Goal: Task Accomplishment & Management: Use online tool/utility

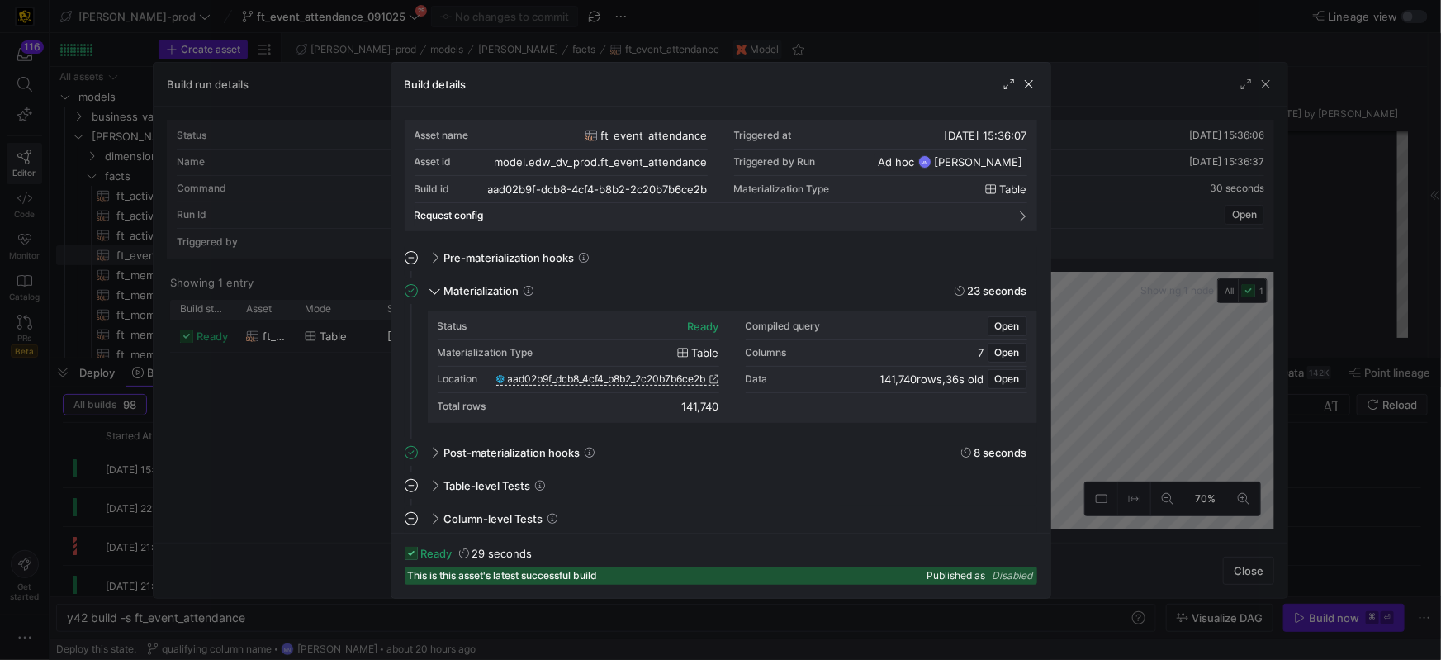
scroll to position [149, 0]
click at [1025, 90] on span "button" at bounding box center [1028, 84] width 17 height 17
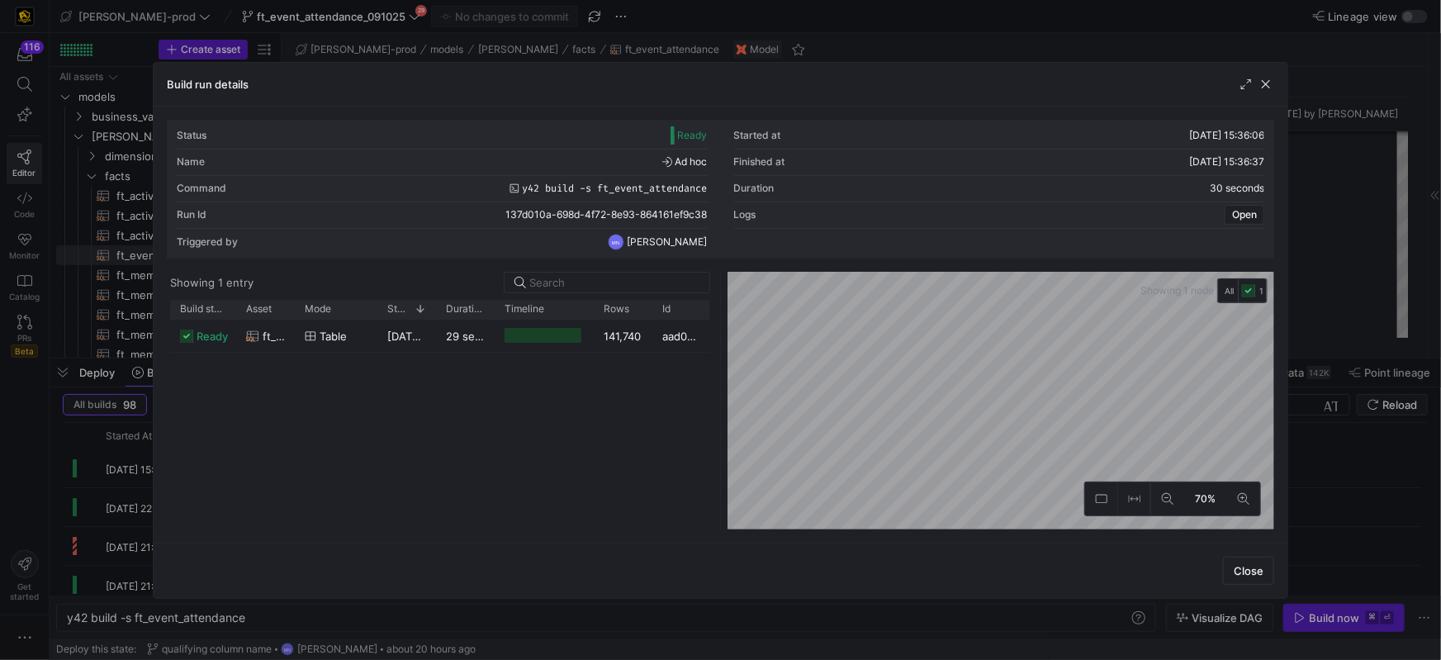
click at [1269, 87] on span "button" at bounding box center [1265, 84] width 17 height 17
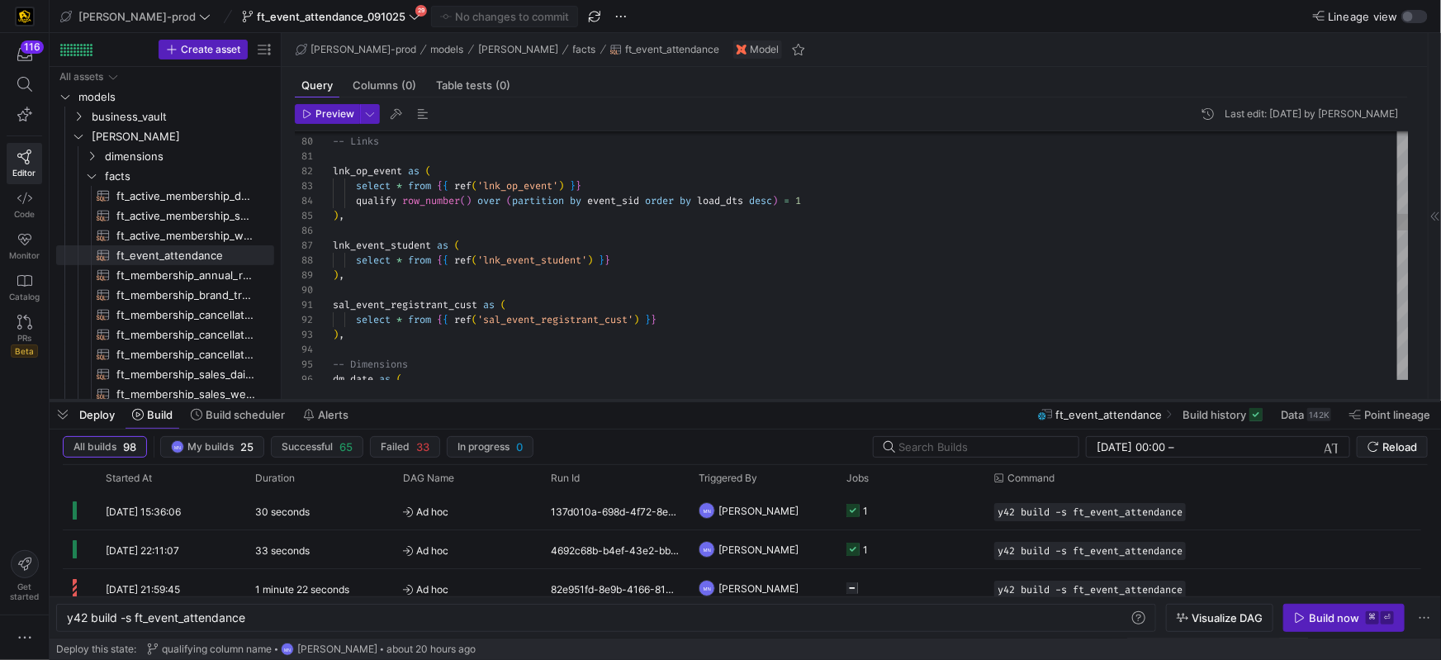
drag, startPoint x: 665, startPoint y: 357, endPoint x: 664, endPoint y: 400, distance: 42.1
click at [664, 400] on div at bounding box center [745, 400] width 1391 height 7
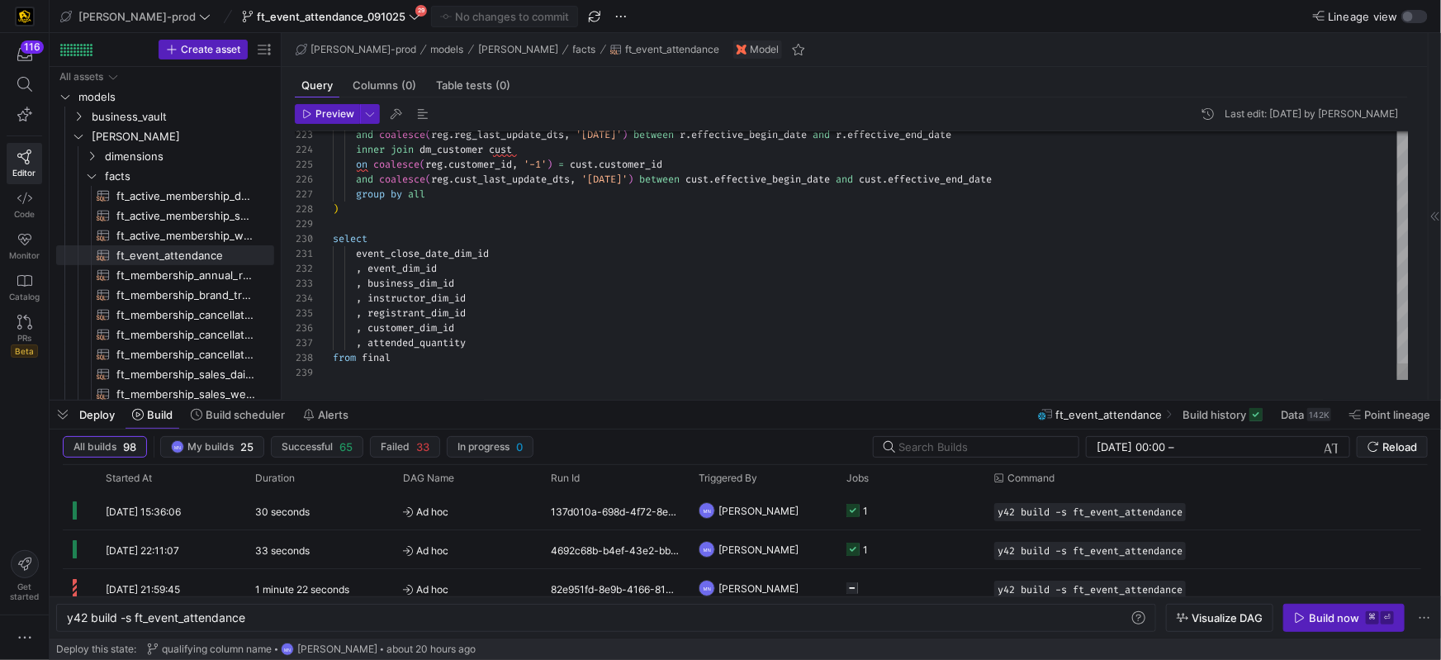
scroll to position [59, 136]
click at [561, 319] on div ", registrant_dim_id" at bounding box center [871, 312] width 1076 height 15
click at [541, 362] on div "from final" at bounding box center [871, 357] width 1076 height 15
click at [546, 376] on div at bounding box center [871, 372] width 1076 height 15
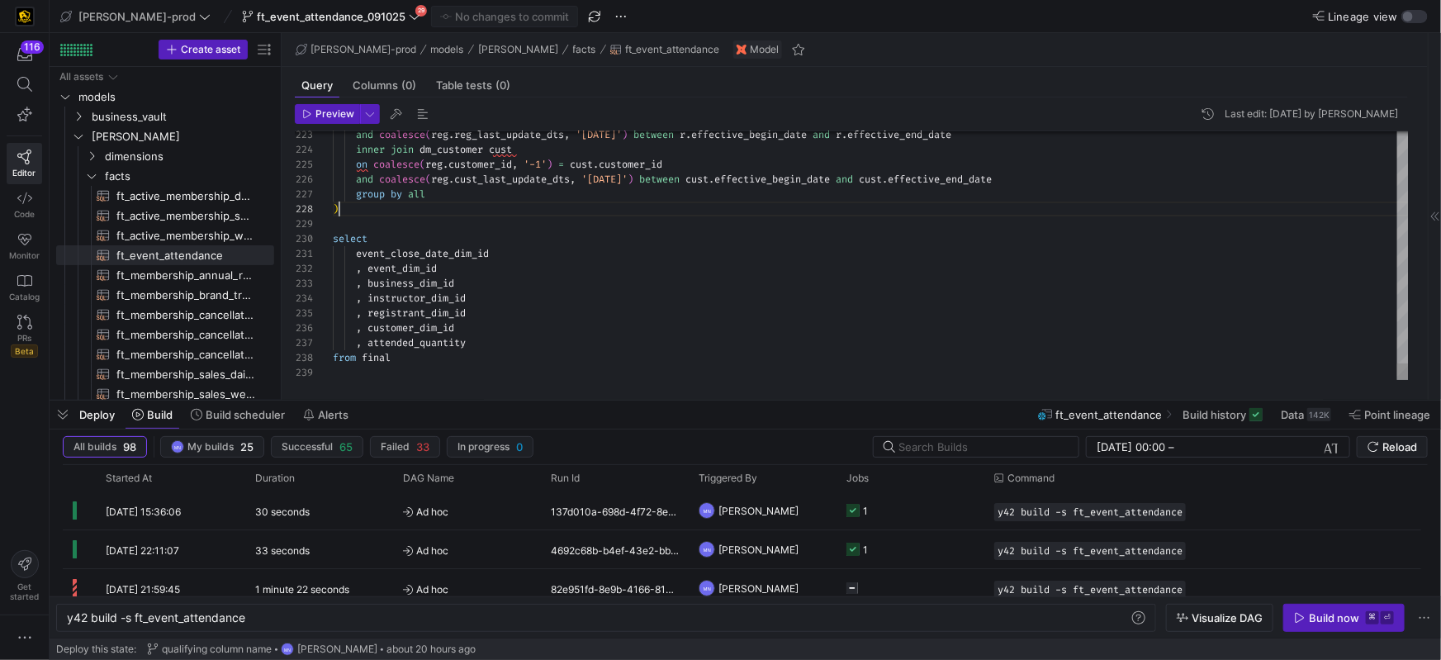
click at [674, 206] on div ")" at bounding box center [871, 208] width 1076 height 15
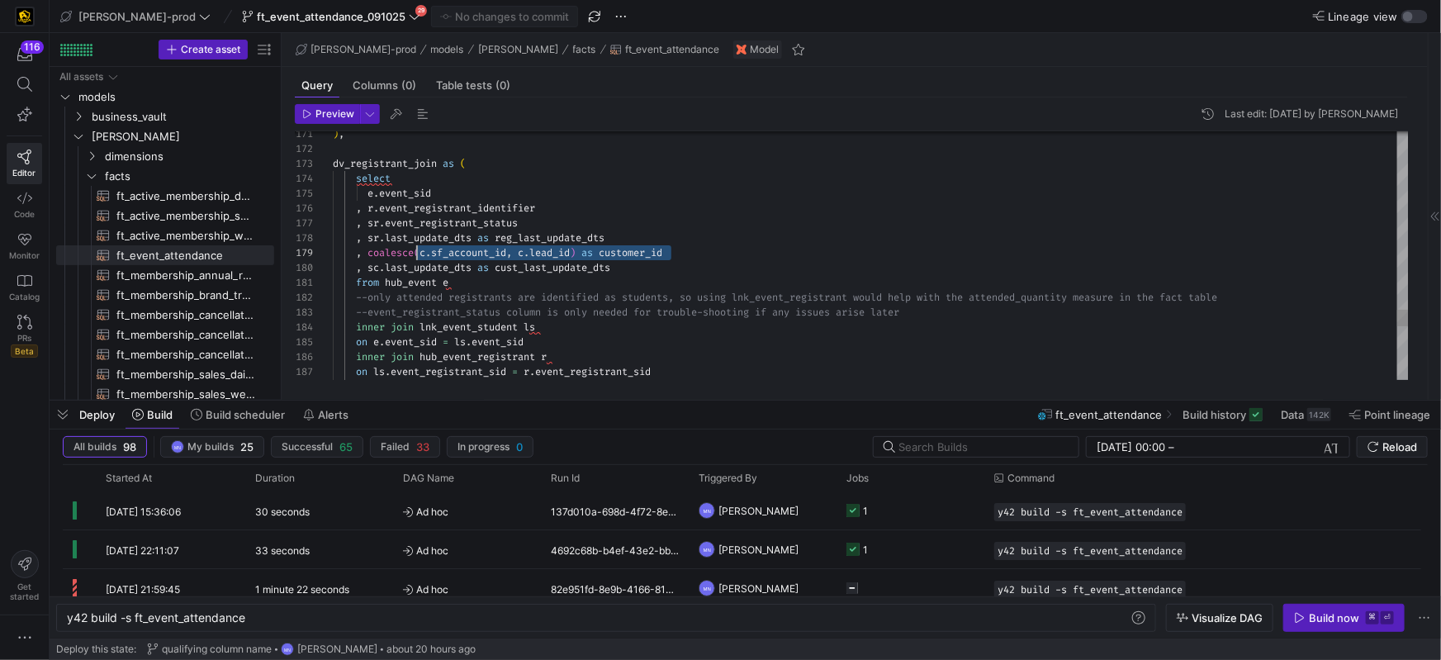
scroll to position [119, 29]
drag, startPoint x: 707, startPoint y: 257, endPoint x: 495, endPoint y: 266, distance: 211.5
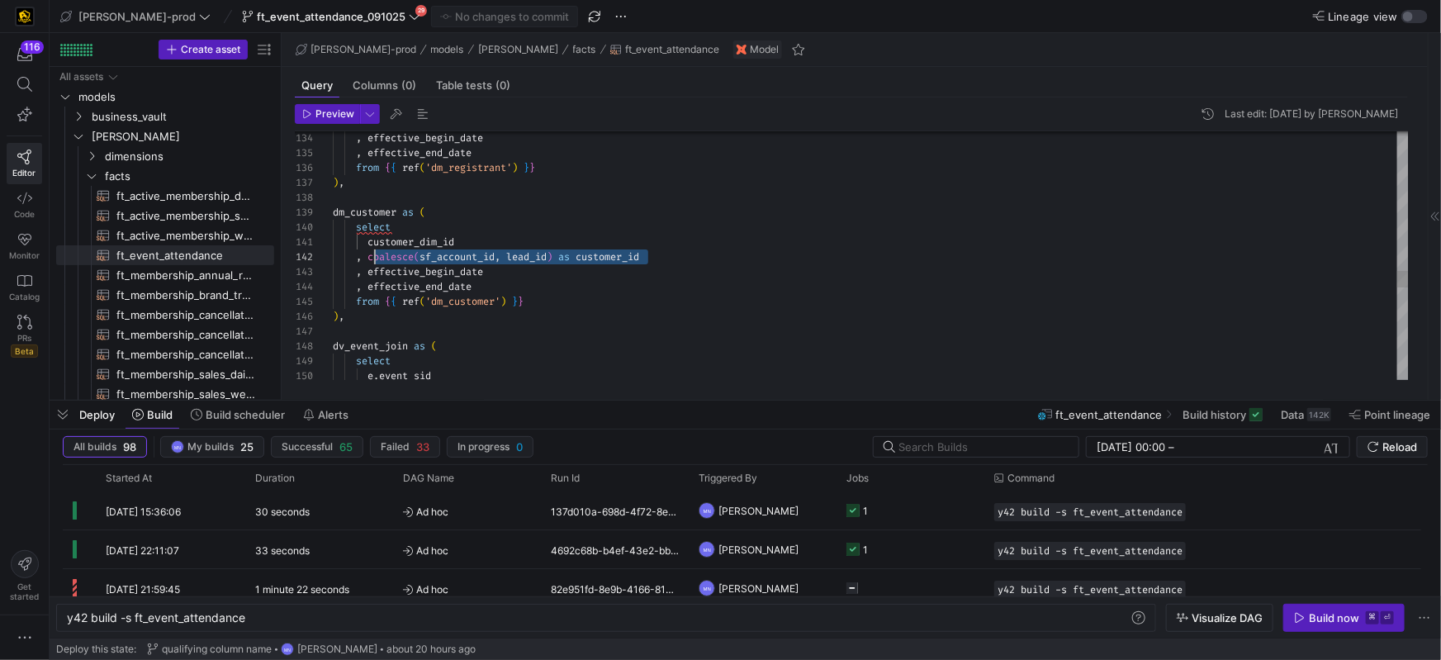
scroll to position [15, 36]
drag, startPoint x: 662, startPoint y: 255, endPoint x: 370, endPoint y: 260, distance: 292.3
click at [367, 260] on div ", coalesce ( sf_account_id , lead_id ) as customer_id" at bounding box center [871, 256] width 1076 height 15
click at [669, 288] on div ", effective_end_date" at bounding box center [871, 286] width 1076 height 15
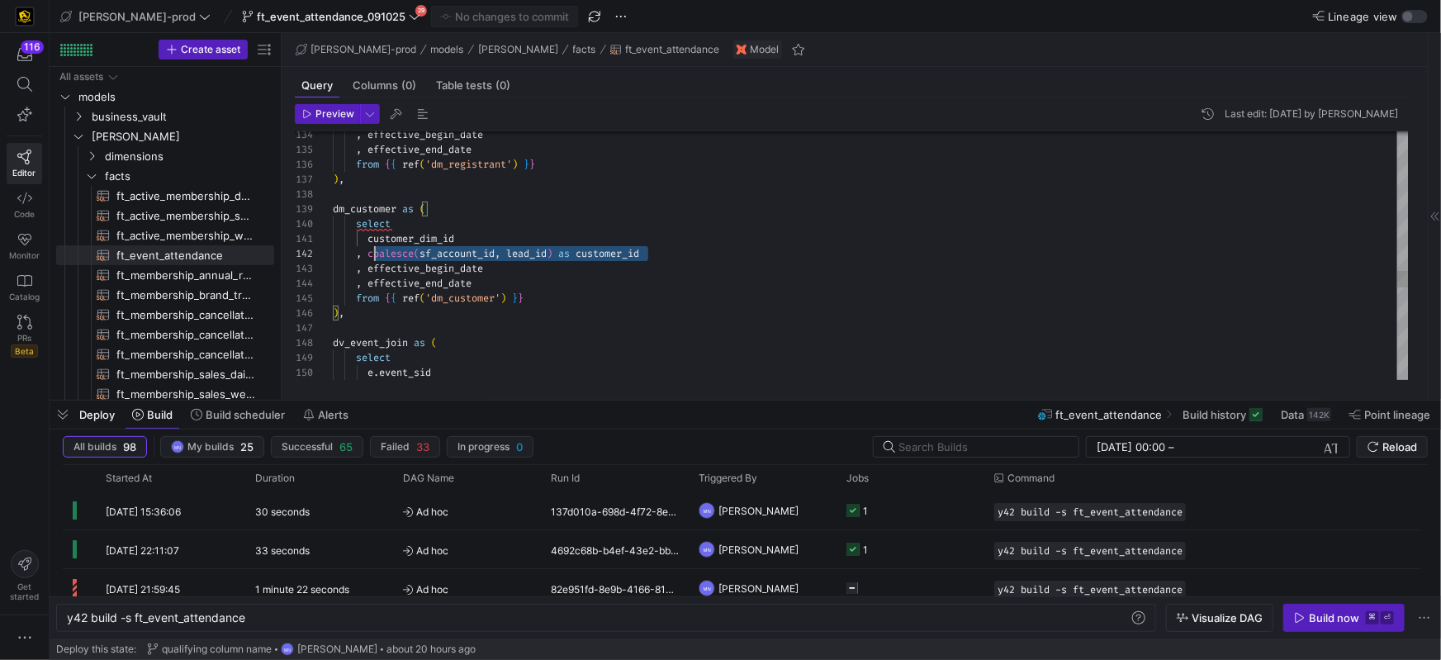
scroll to position [15, 17]
drag, startPoint x: 676, startPoint y: 255, endPoint x: 415, endPoint y: 261, distance: 260.9
click at [357, 250] on div ", coalesce ( sf_account_id , lead_id ) as customer_id" at bounding box center [871, 253] width 1076 height 15
click at [475, 257] on span "sf_account_id" at bounding box center [456, 253] width 75 height 13
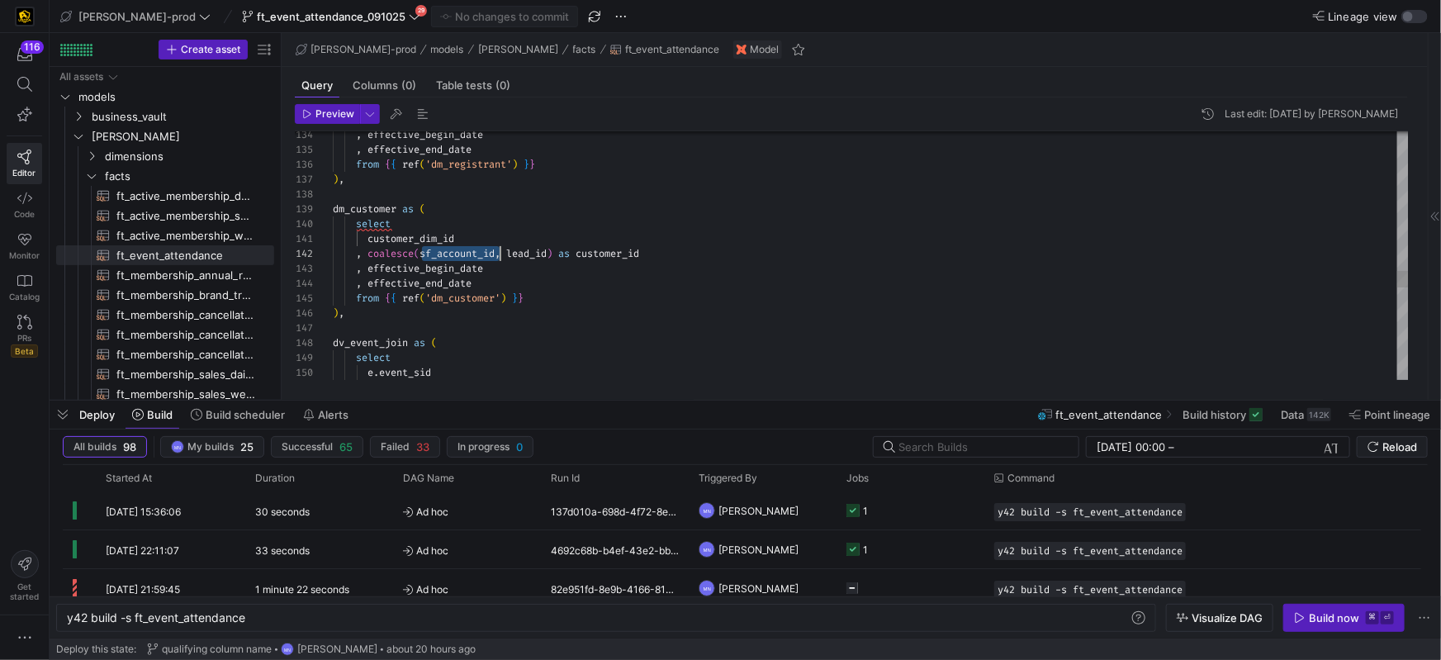
scroll to position [15, 166]
click at [534, 254] on span "lead_id" at bounding box center [526, 253] width 40 height 13
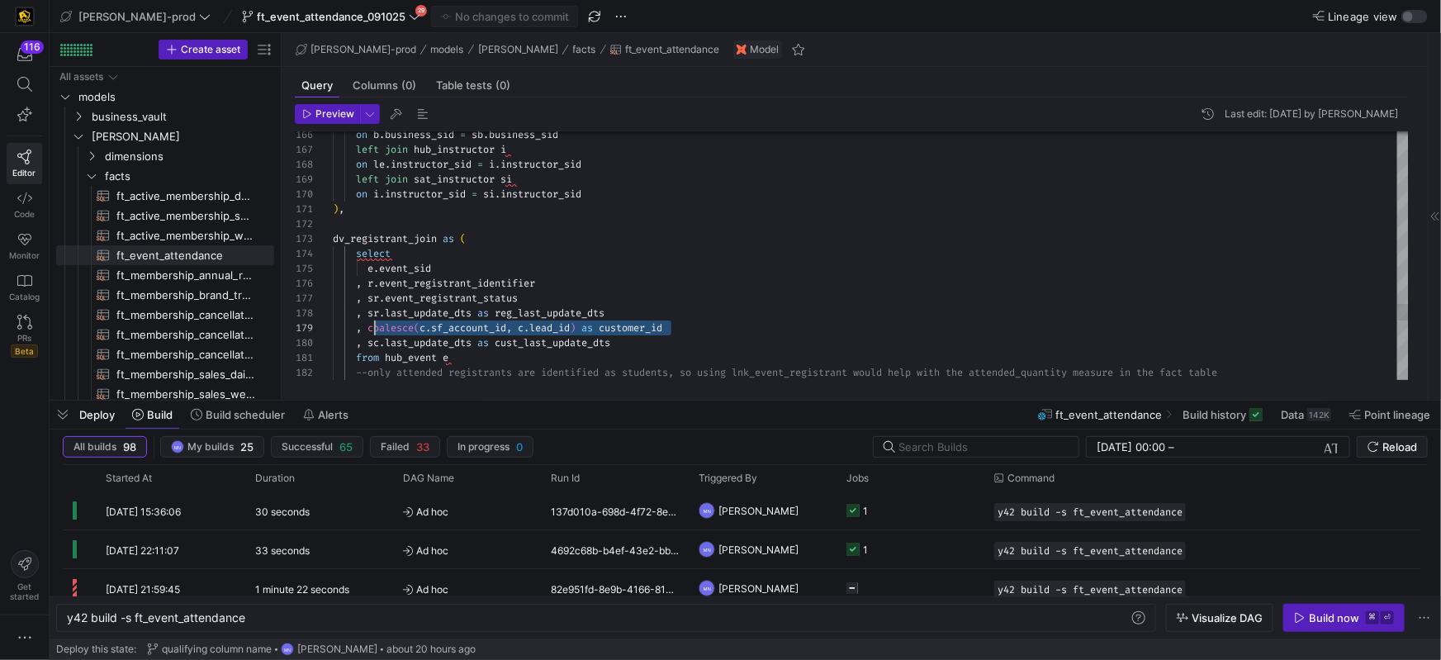
scroll to position [119, 29]
drag, startPoint x: 693, startPoint y: 329, endPoint x: 368, endPoint y: 328, distance: 325.3
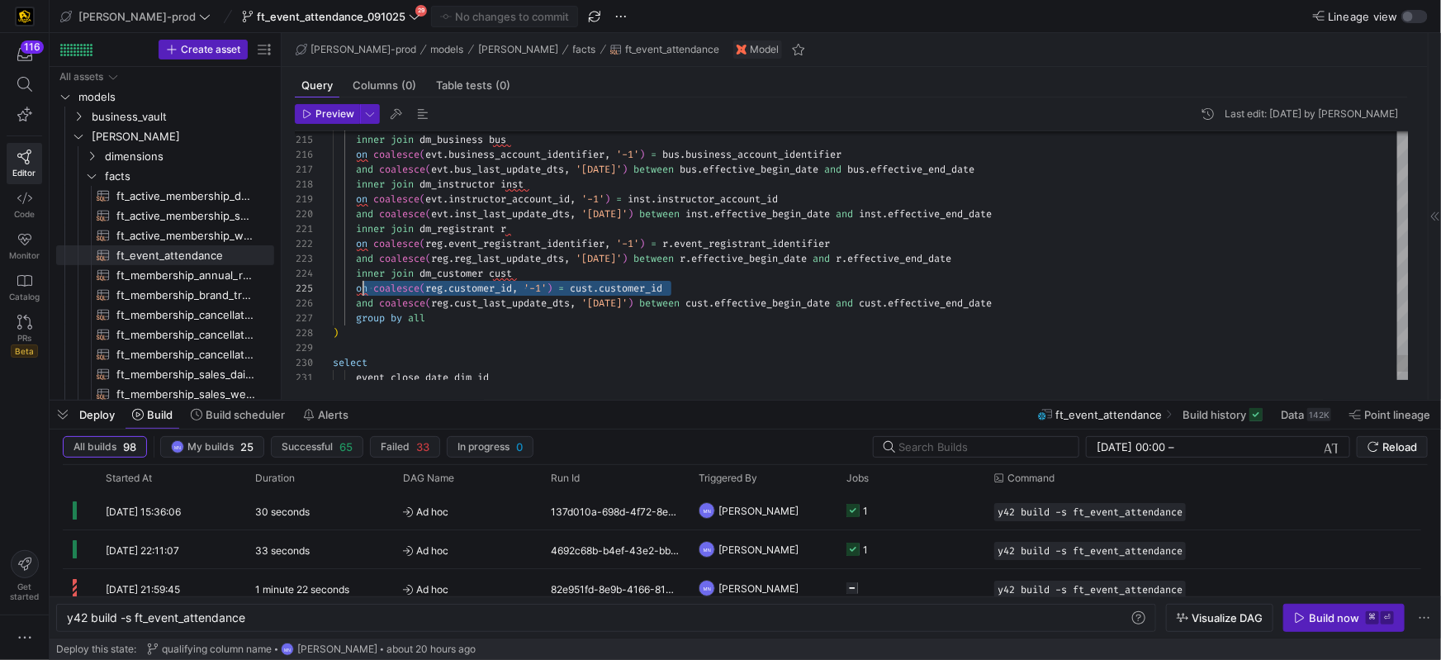
scroll to position [59, 29]
drag, startPoint x: 693, startPoint y: 291, endPoint x: 381, endPoint y: 296, distance: 311.3
click at [362, 287] on div "on coalesce ( reg . customer_id , '-1' ) = cust . customer_id" at bounding box center [871, 288] width 1076 height 15
drag, startPoint x: 542, startPoint y: 290, endPoint x: 622, endPoint y: 291, distance: 80.1
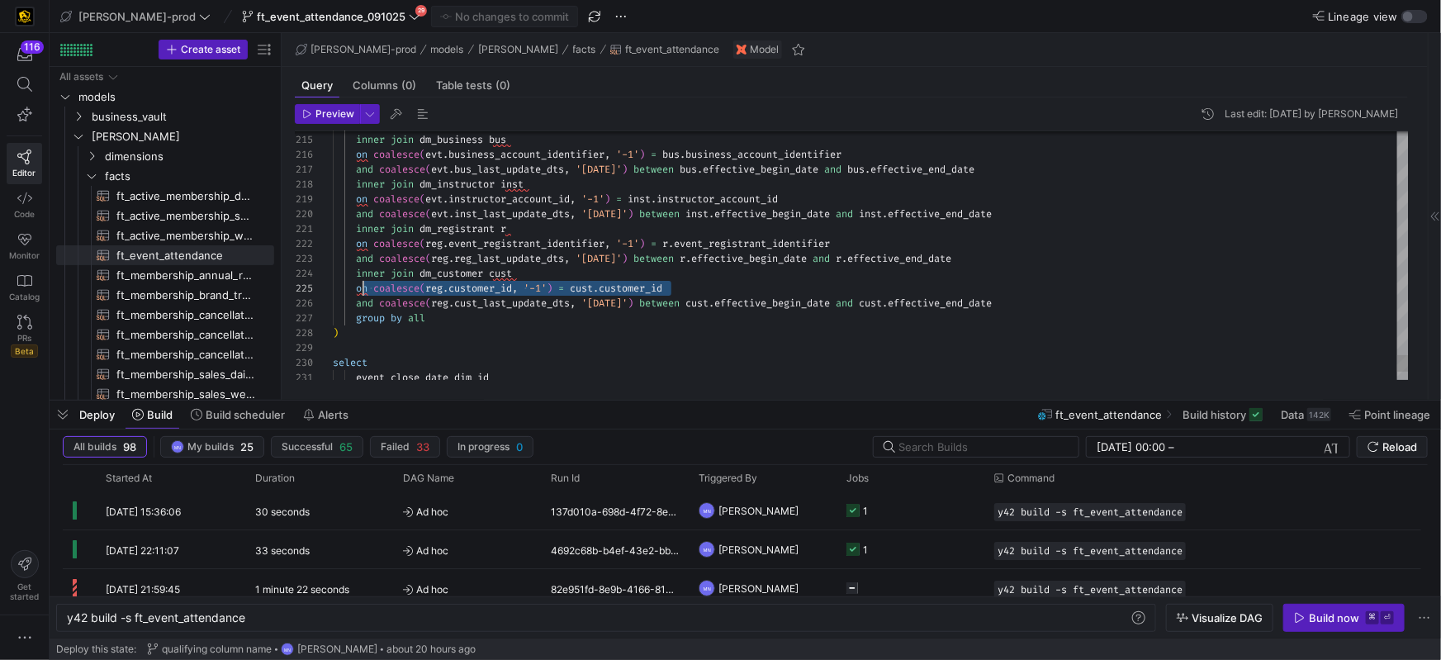
scroll to position [59, 338]
drag, startPoint x: 536, startPoint y: 301, endPoint x: 724, endPoint y: 322, distance: 189.5
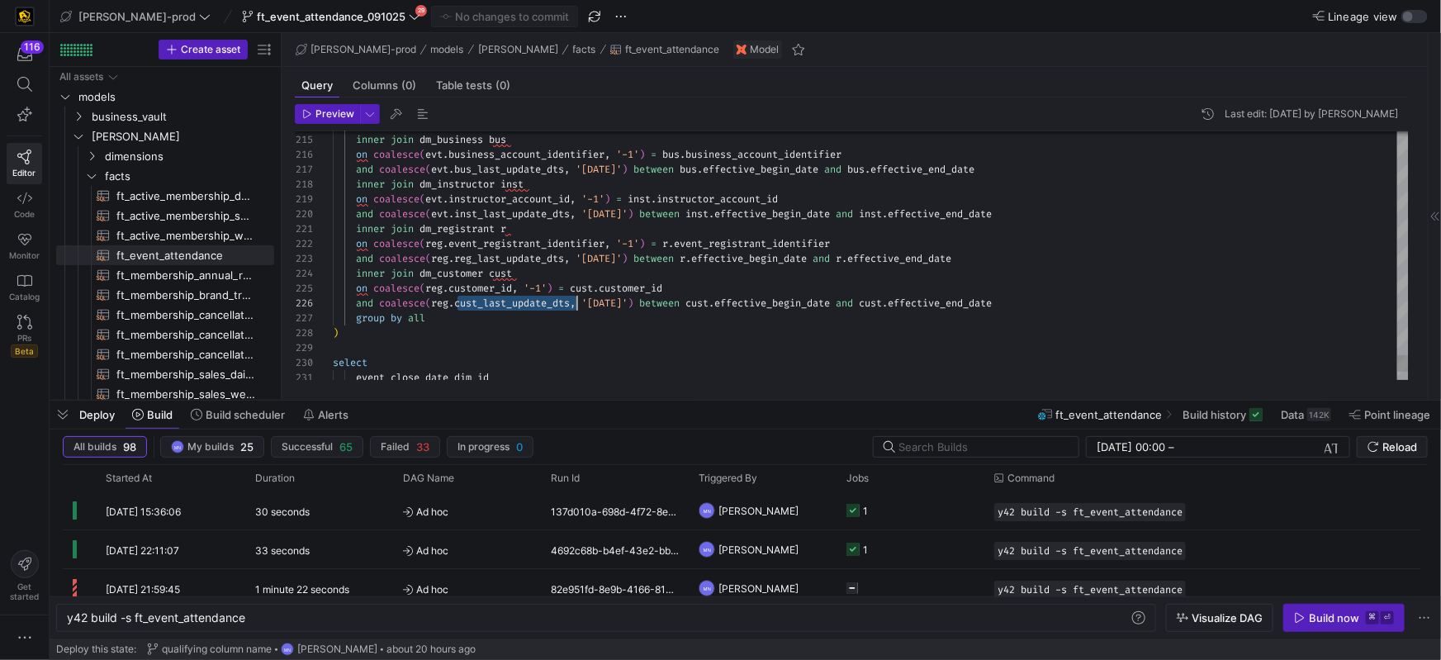
click at [647, 283] on span "customer_id" at bounding box center [631, 288] width 64 height 13
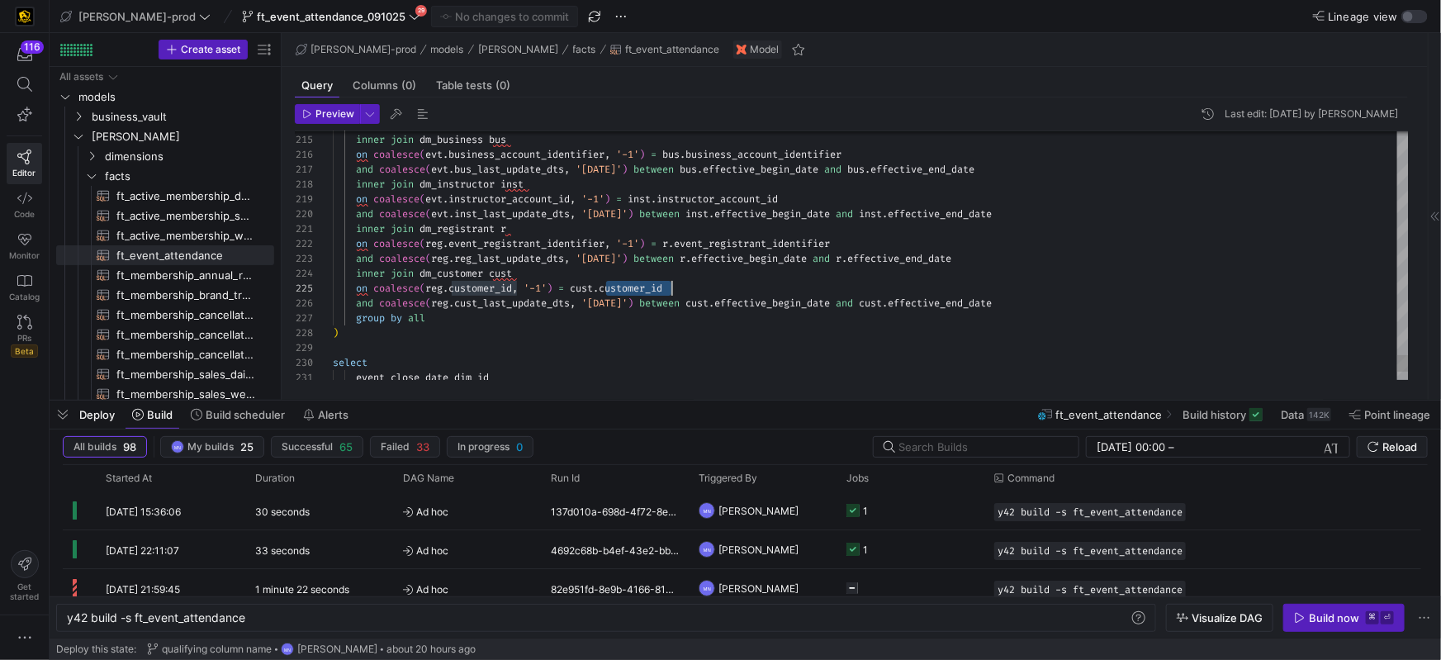
click at [646, 282] on span "customer_id" at bounding box center [631, 288] width 64 height 13
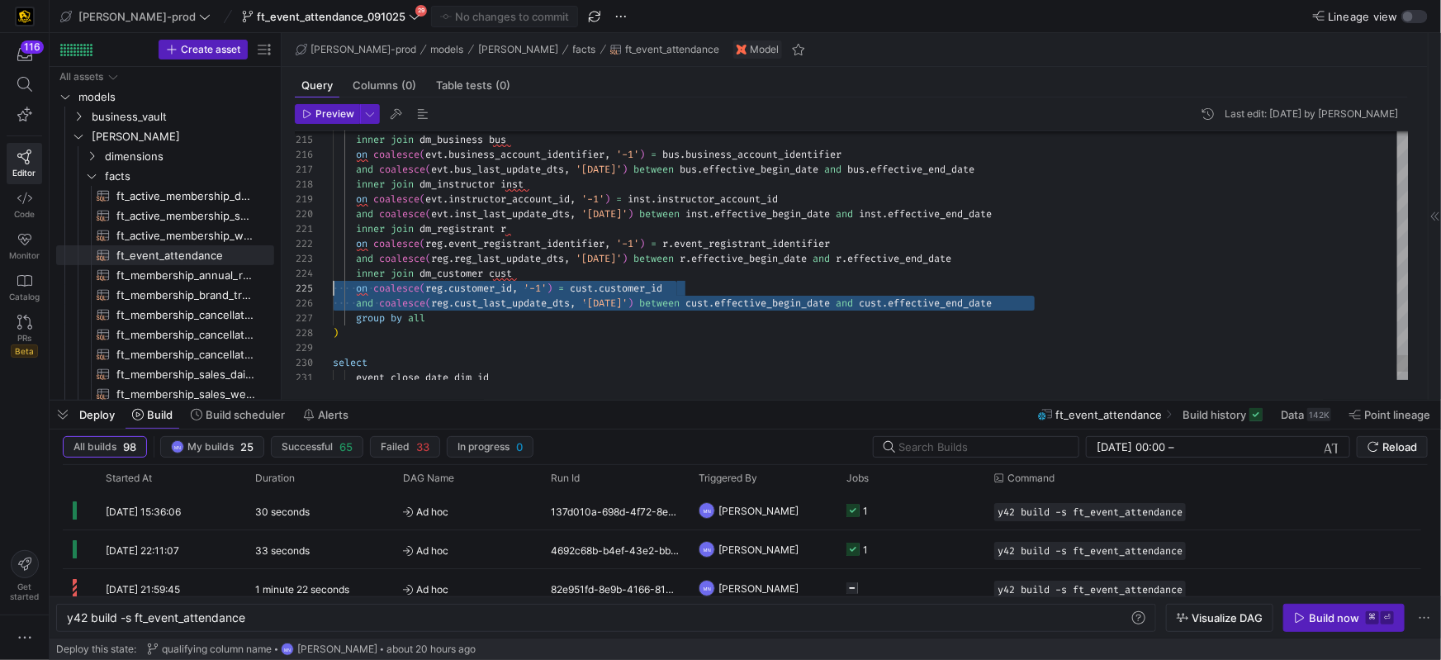
scroll to position [45, 0]
drag, startPoint x: 1064, startPoint y: 304, endPoint x: 416, endPoint y: 275, distance: 648.7
click at [296, 276] on div "214 215 216 217 218 219 220 221 222 223 224 225 226 227 228 229 230 231 and coa…" at bounding box center [852, 255] width 1114 height 249
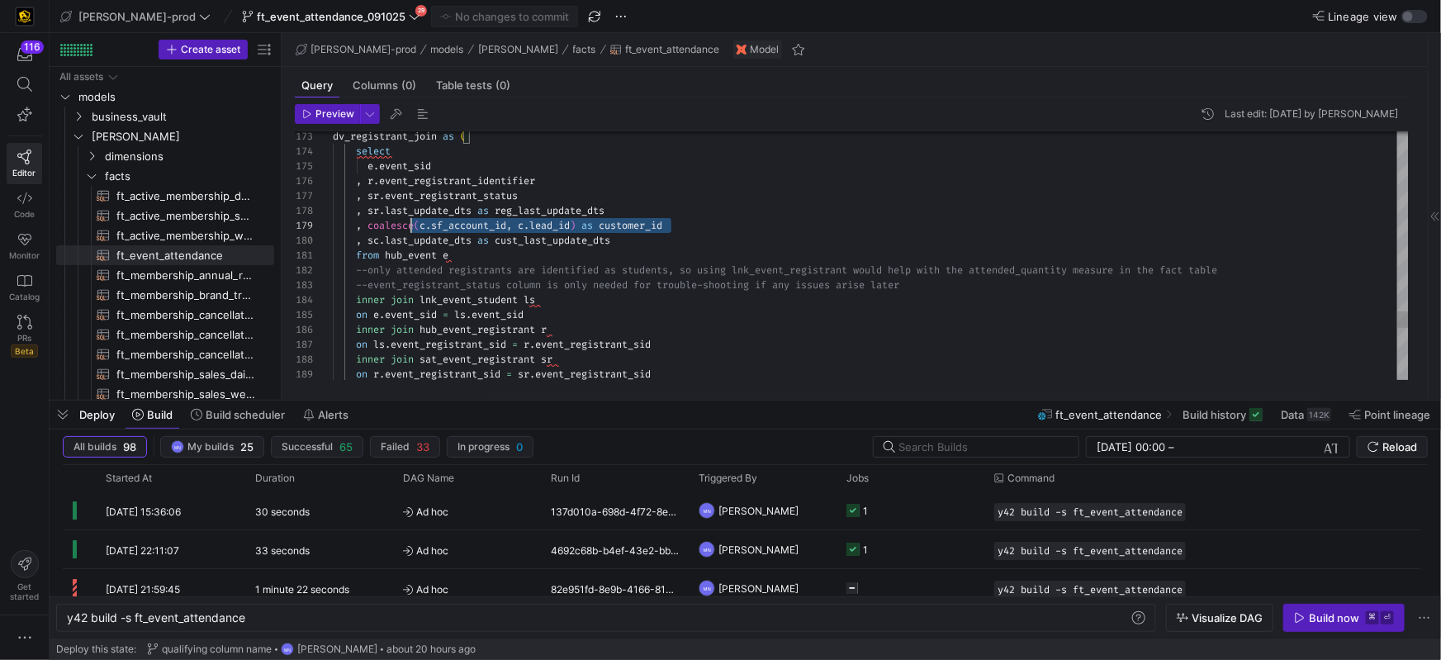
scroll to position [119, 36]
drag, startPoint x: 705, startPoint y: 224, endPoint x: 368, endPoint y: 226, distance: 336.8
click at [365, 226] on div ", coalesce ( c . sf_account_id , c . lead_id ) as customer_id" at bounding box center [871, 225] width 1076 height 15
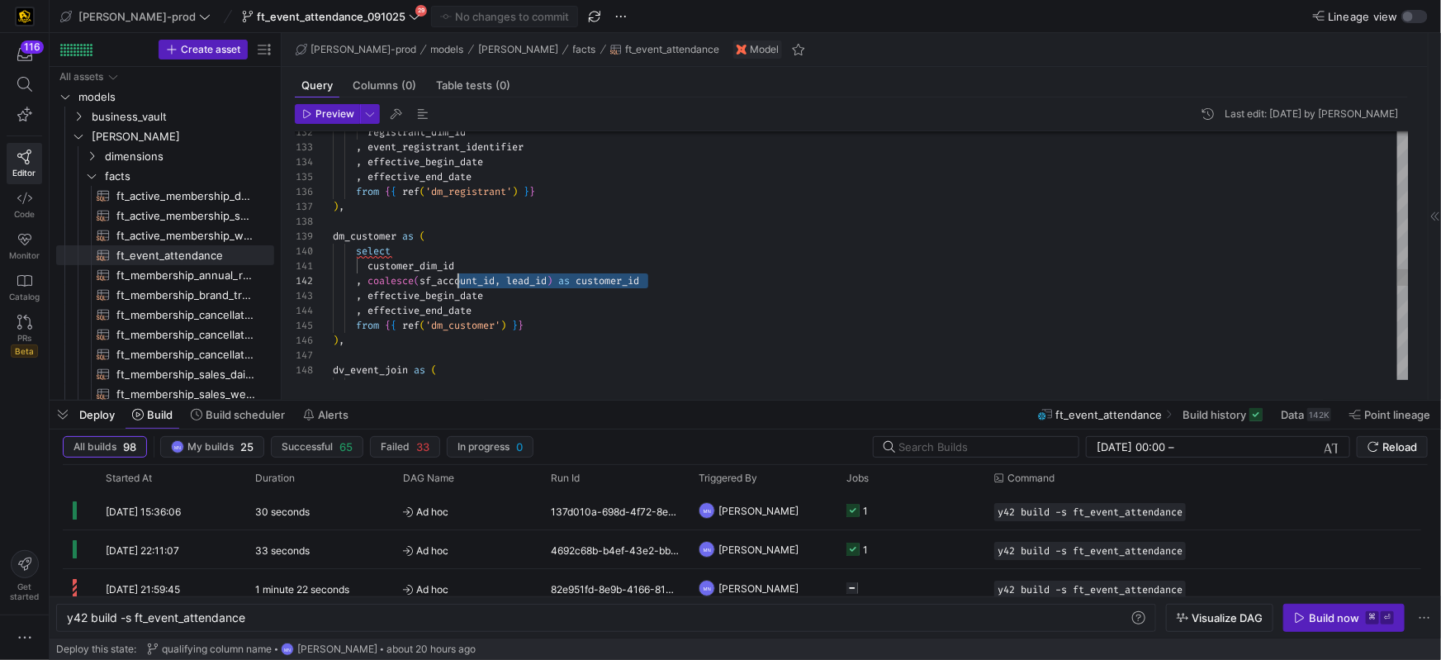
scroll to position [15, 36]
drag, startPoint x: 677, startPoint y: 290, endPoint x: 509, endPoint y: 287, distance: 168.4
click at [369, 277] on div ", coalesce ( sf_account_id , lead_id ) as customer_id" at bounding box center [871, 280] width 1076 height 15
click at [660, 285] on div ", coalesce ( sf_account_id , lead_id ) as customer_id" at bounding box center [871, 280] width 1076 height 15
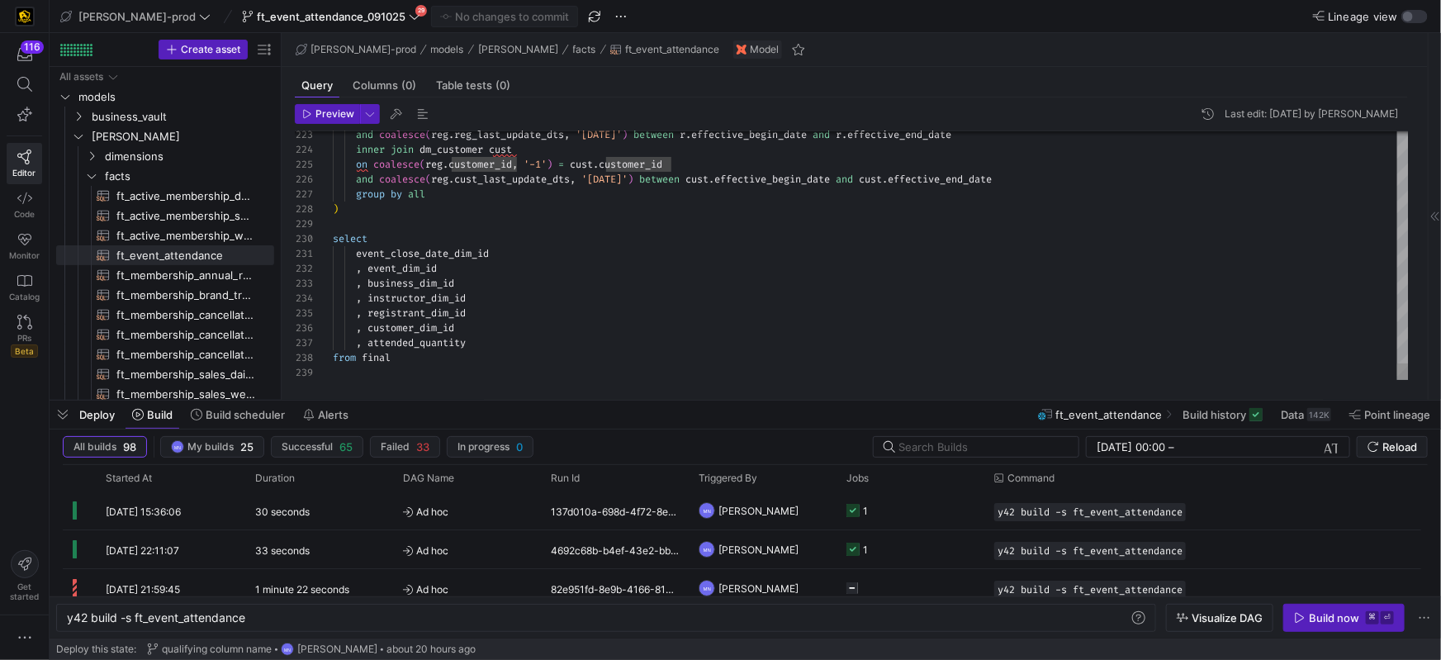
type textarea "event_close_date_dim_id , event_dim_id , business_dim_id , instructor_dim_id , …"
click at [800, 261] on div ", event_dim_id" at bounding box center [871, 268] width 1076 height 15
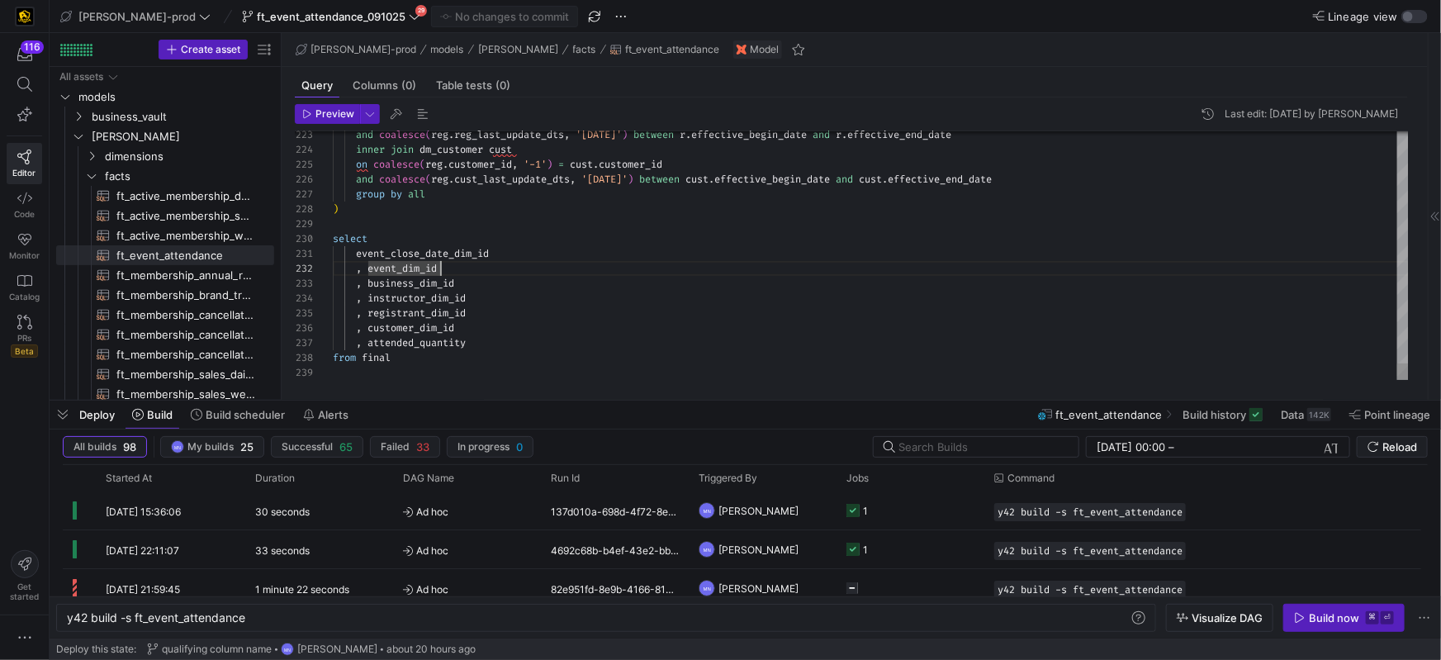
click at [725, 274] on div ", event_dim_id" at bounding box center [871, 268] width 1076 height 15
